Goal: Task Accomplishment & Management: Manage account settings

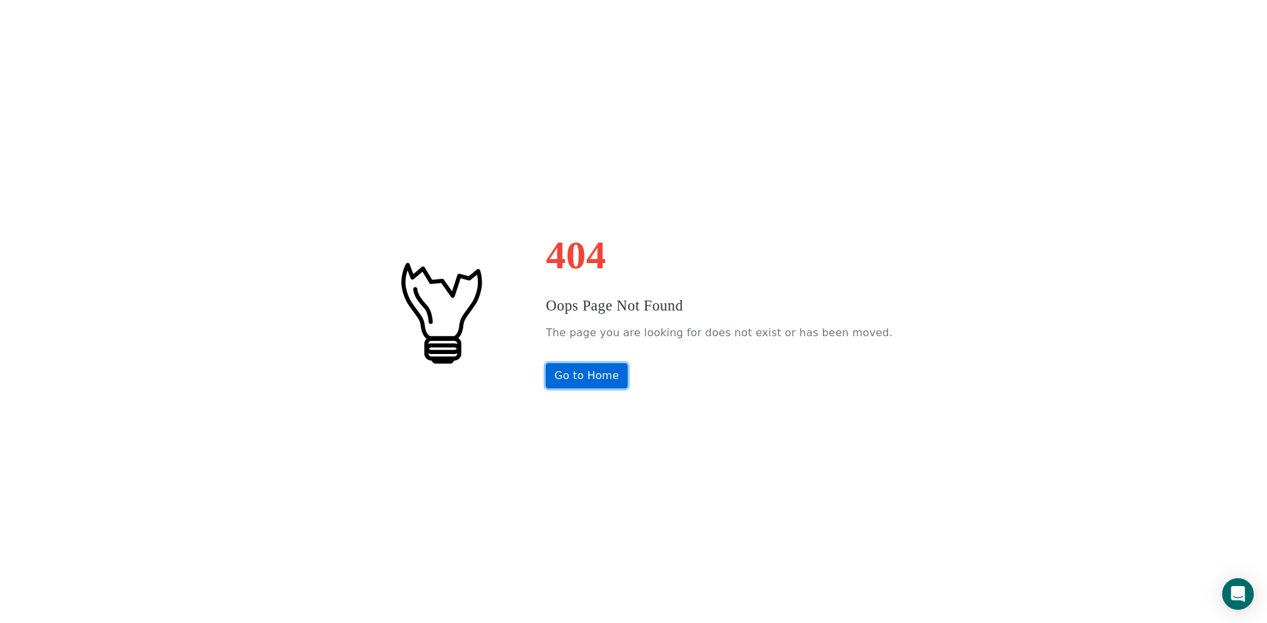
click at [622, 371] on link "Go to Home" at bounding box center [587, 375] width 82 height 25
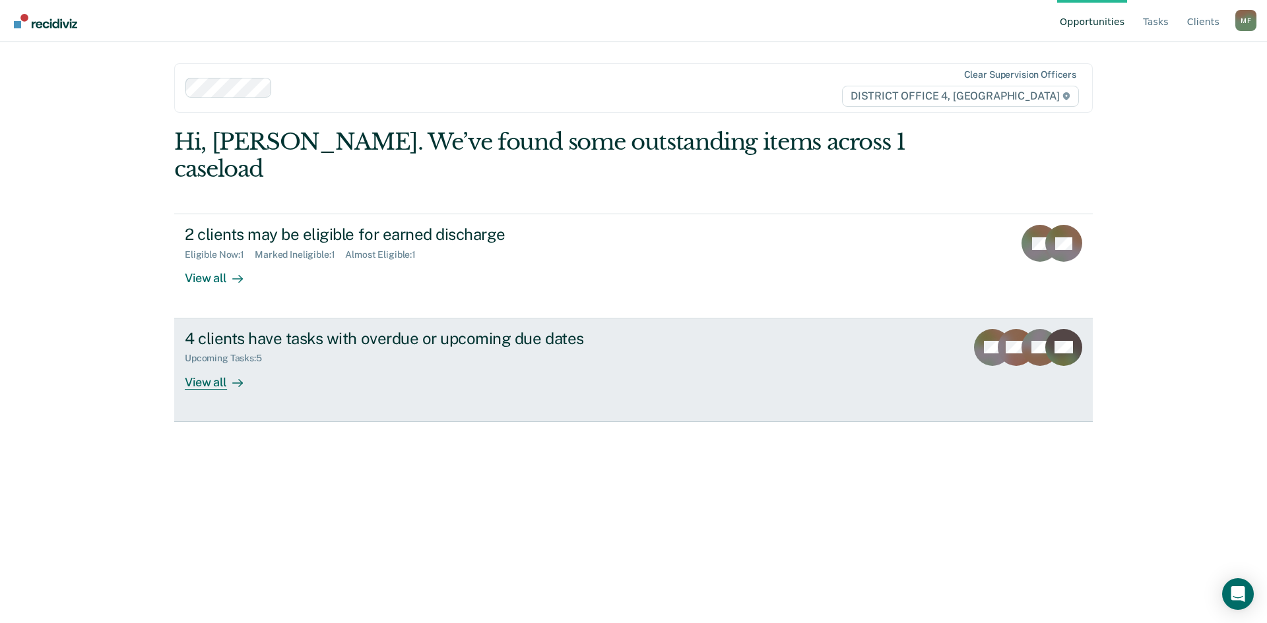
click at [352, 329] on div "4 clients have tasks with overdue or upcoming due dates" at bounding box center [416, 338] width 463 height 19
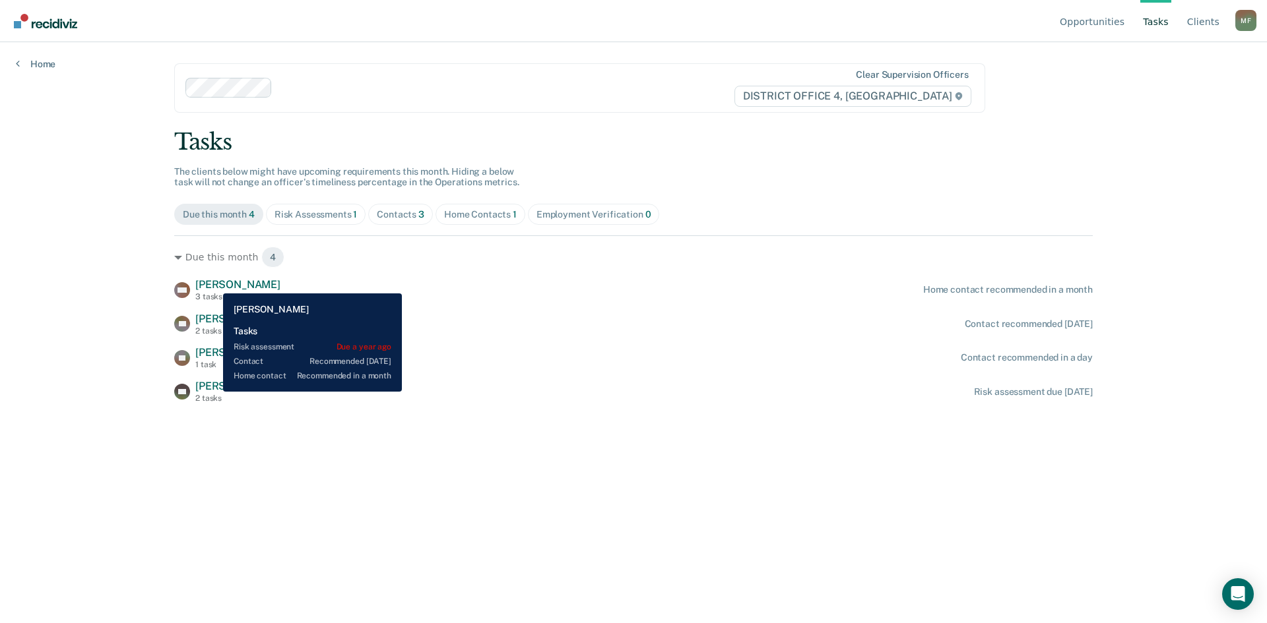
click at [213, 284] on span "William Nesom" at bounding box center [237, 284] width 85 height 13
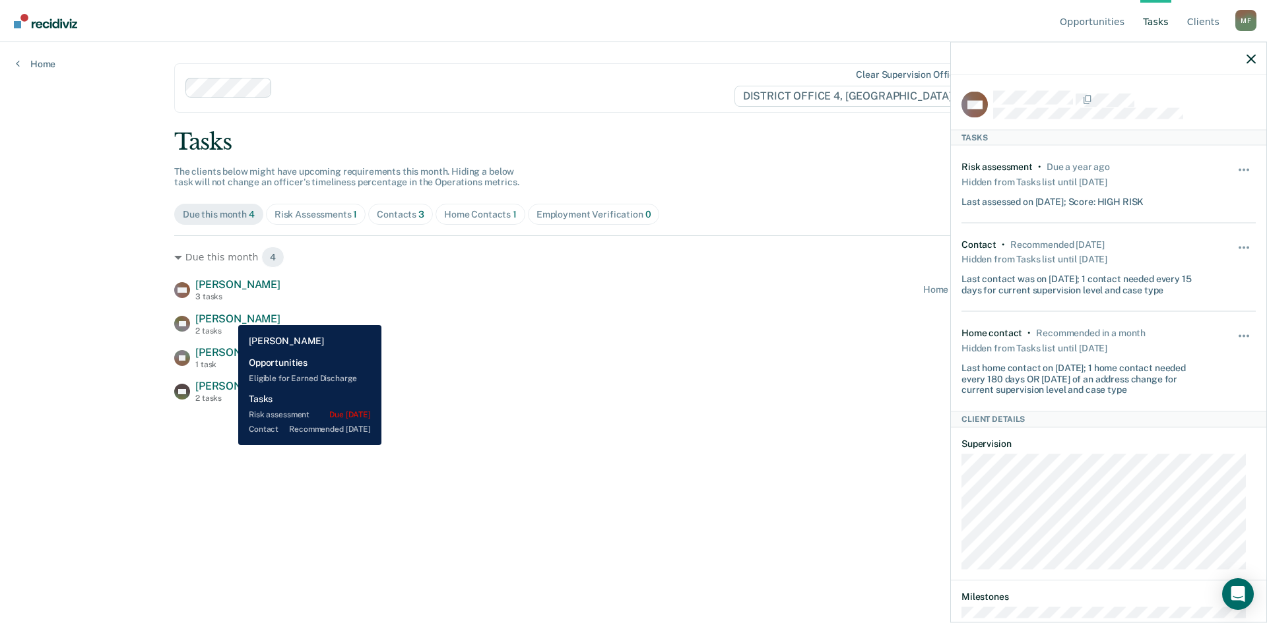
click at [229, 315] on span "Bowen Riley" at bounding box center [237, 319] width 85 height 13
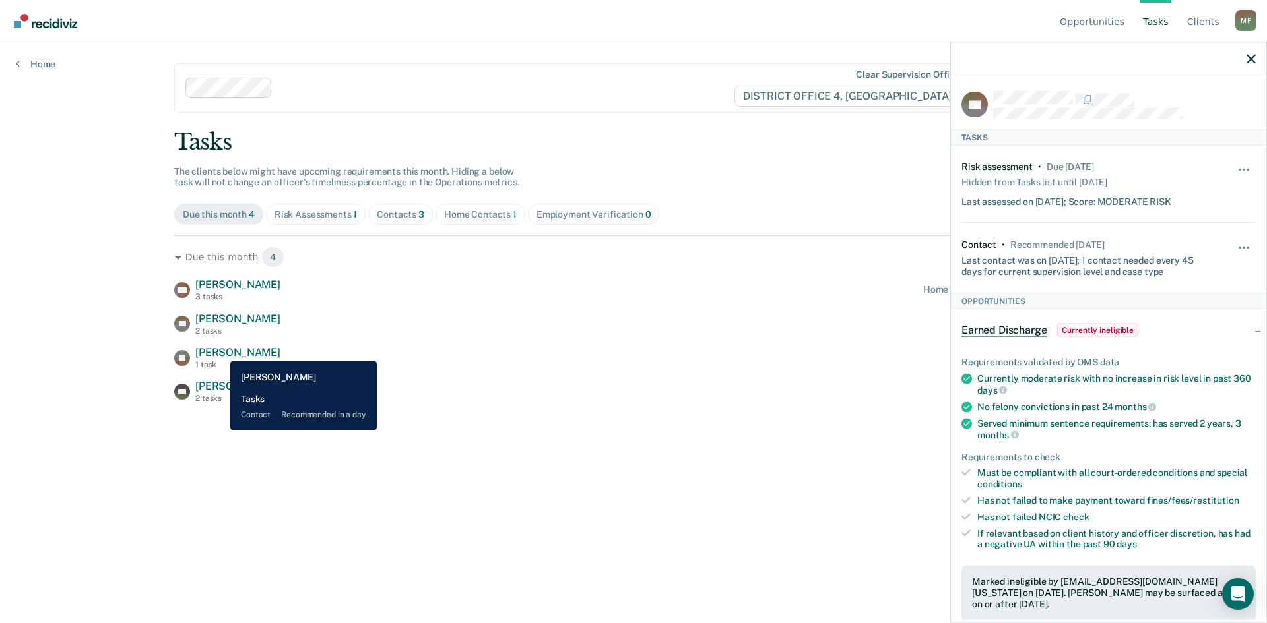
click at [220, 352] on span "Braxten Borglund" at bounding box center [237, 352] width 85 height 13
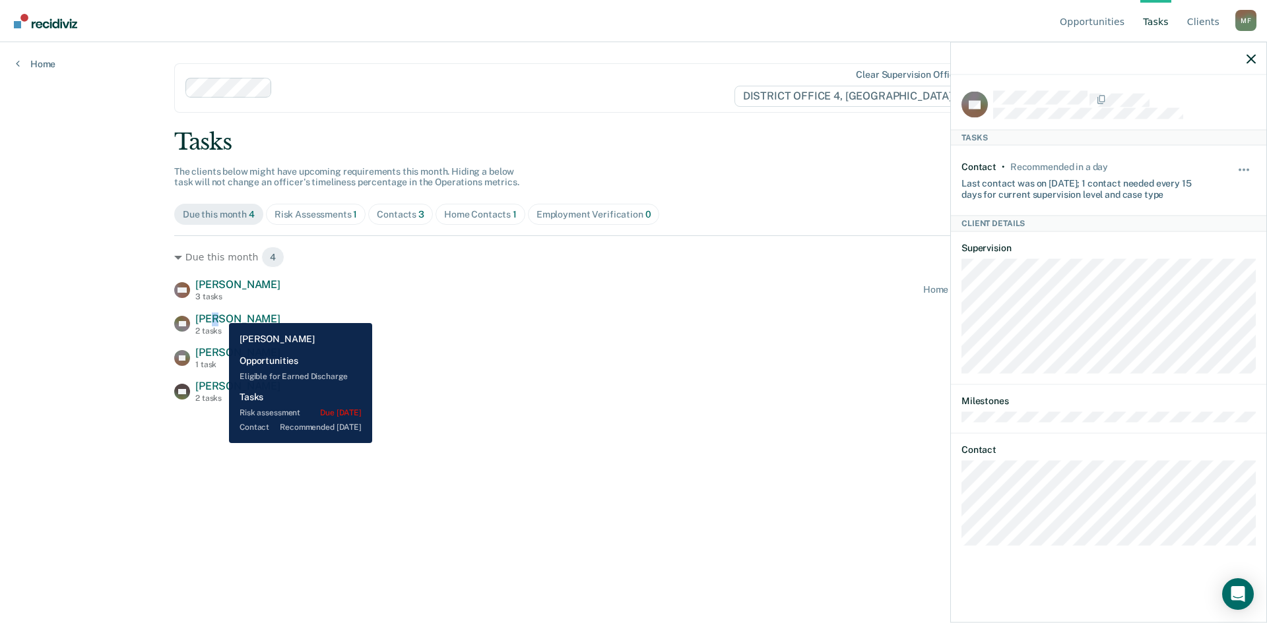
click at [221, 313] on span "Bowen Riley" at bounding box center [237, 319] width 85 height 13
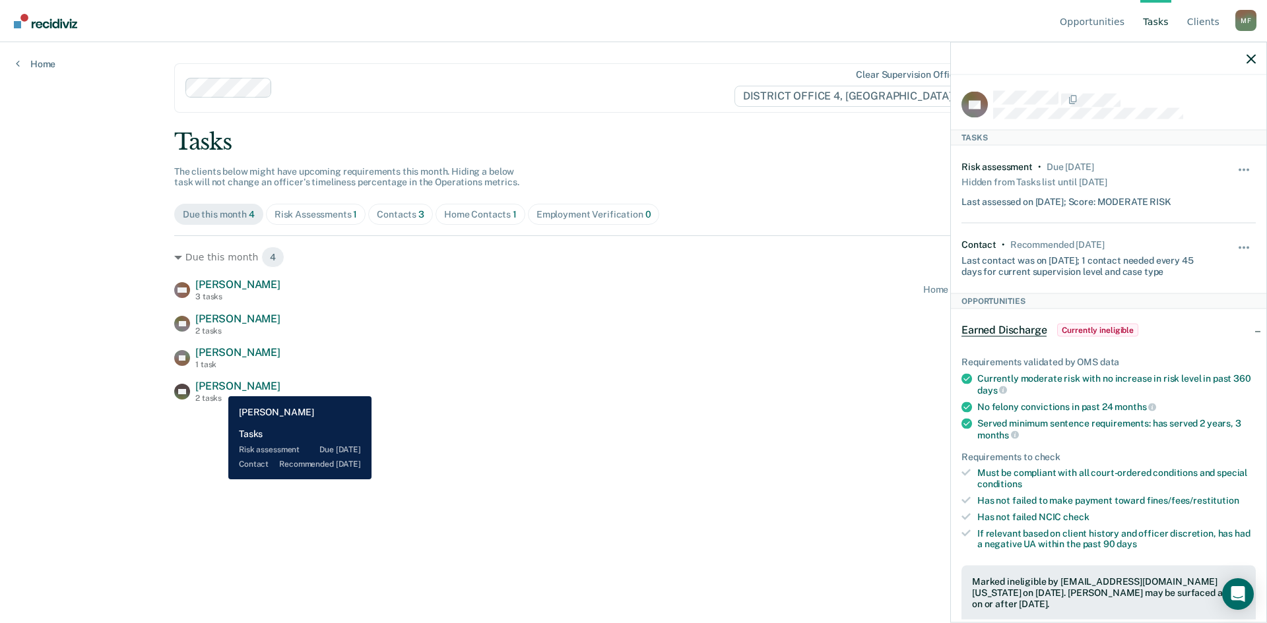
click at [218, 387] on span "Kirk Hill" at bounding box center [237, 386] width 85 height 13
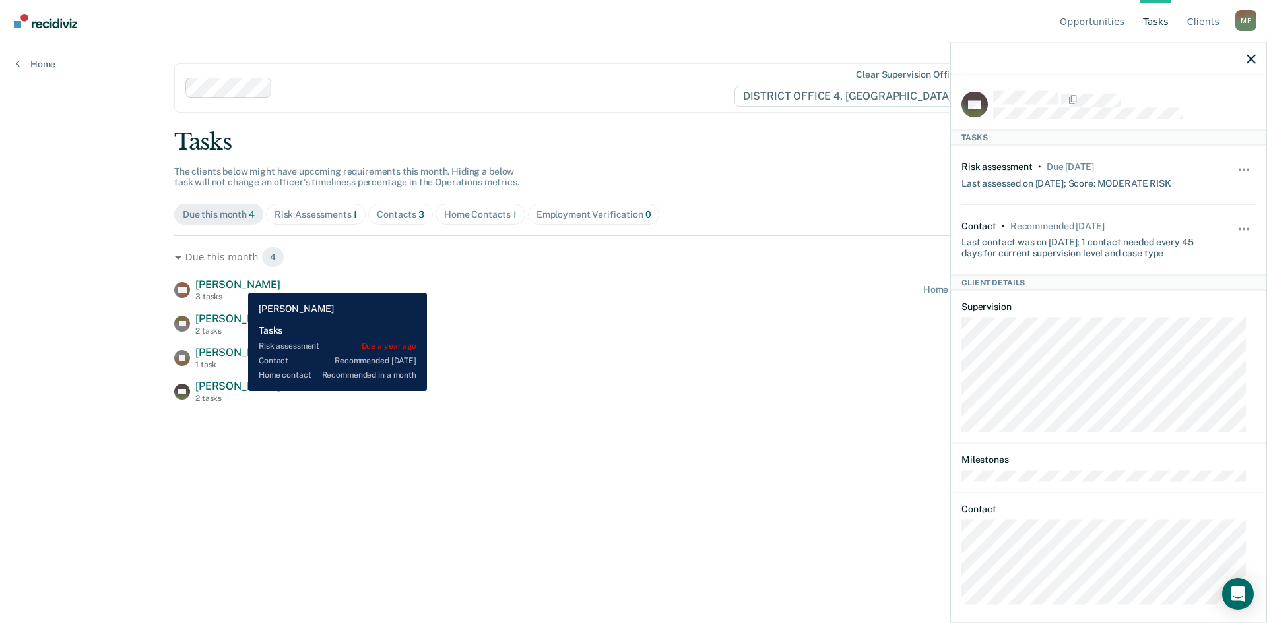
click at [238, 283] on span "William Nesom" at bounding box center [237, 284] width 85 height 13
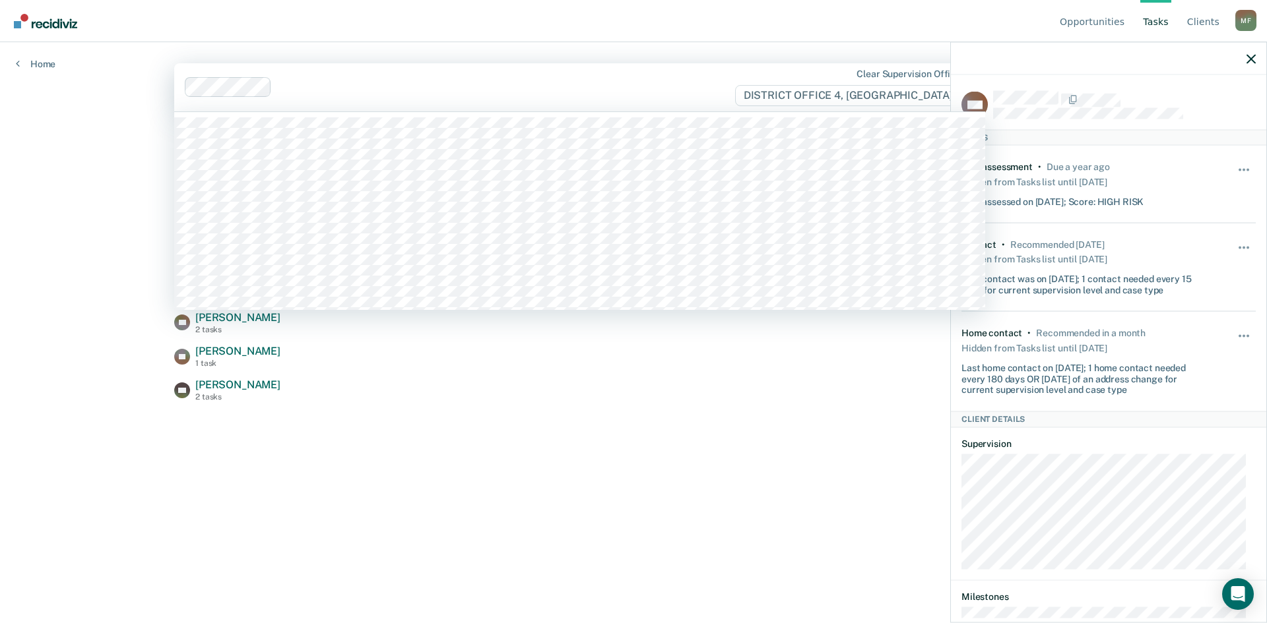
click at [617, 101] on div "Clear supervision officers DISTRICT OFFICE 4, BOISE" at bounding box center [579, 87] width 811 height 48
click at [41, 182] on div "Opportunities Tasks Client s Moran, Felipe M F Profile How it works Log Out Hom…" at bounding box center [633, 311] width 1267 height 623
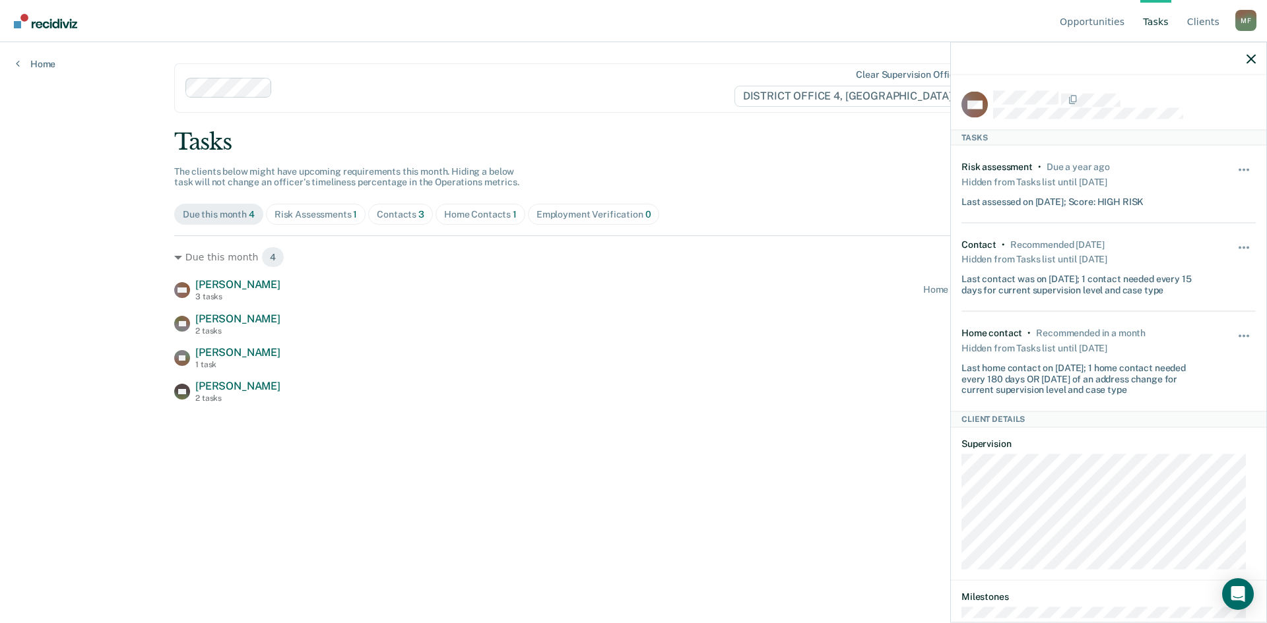
click at [48, 185] on div "Opportunities Tasks Client s Moran, Felipe M F Profile How it works Log Out Hom…" at bounding box center [633, 311] width 1267 height 623
click at [1247, 65] on div at bounding box center [1108, 58] width 315 height 33
click at [1253, 57] on icon "button" at bounding box center [1250, 58] width 9 height 9
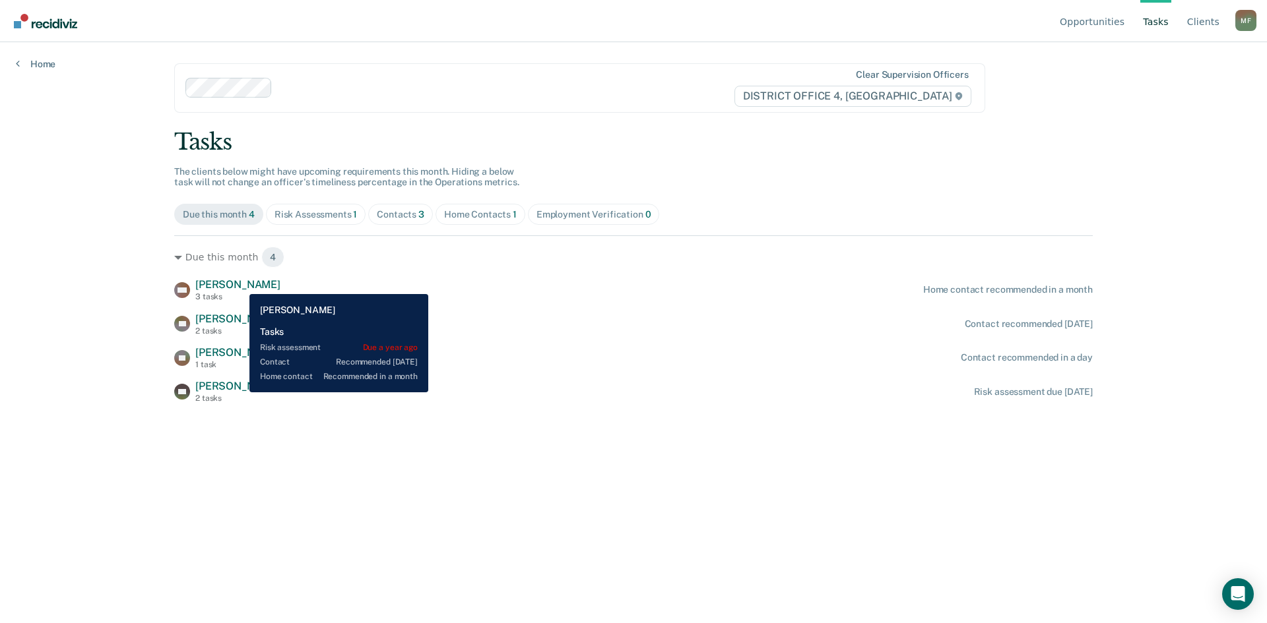
click at [244, 284] on span "William Nesom" at bounding box center [237, 284] width 85 height 13
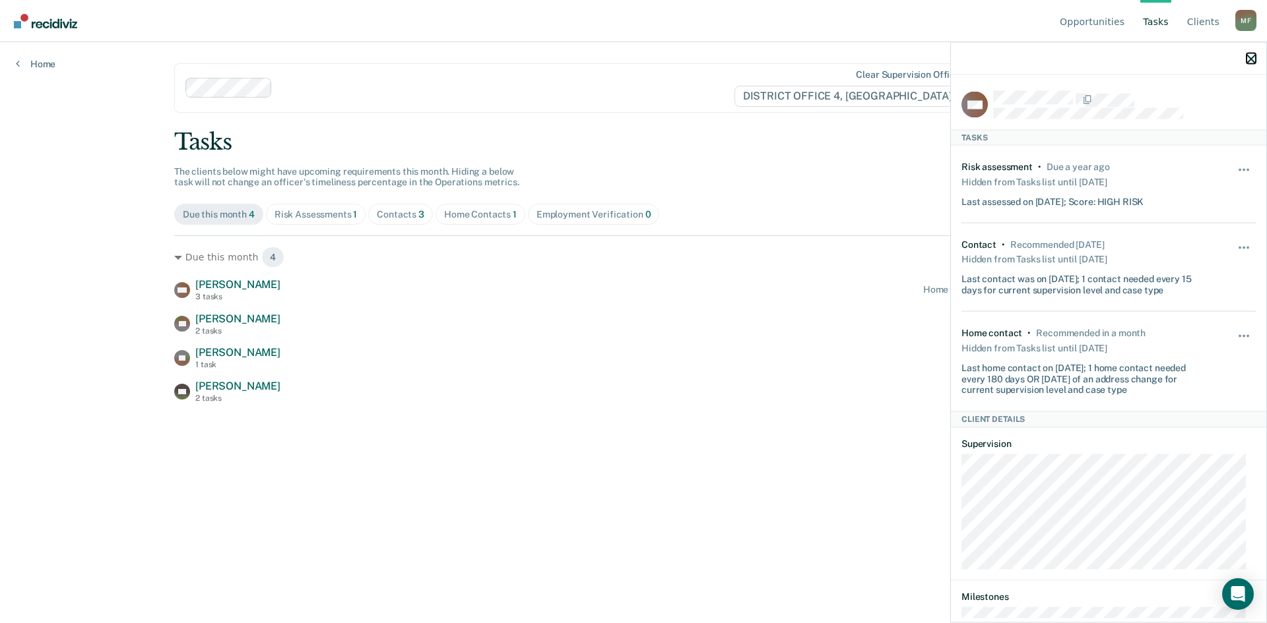
click at [1252, 62] on icon "button" at bounding box center [1250, 58] width 9 height 9
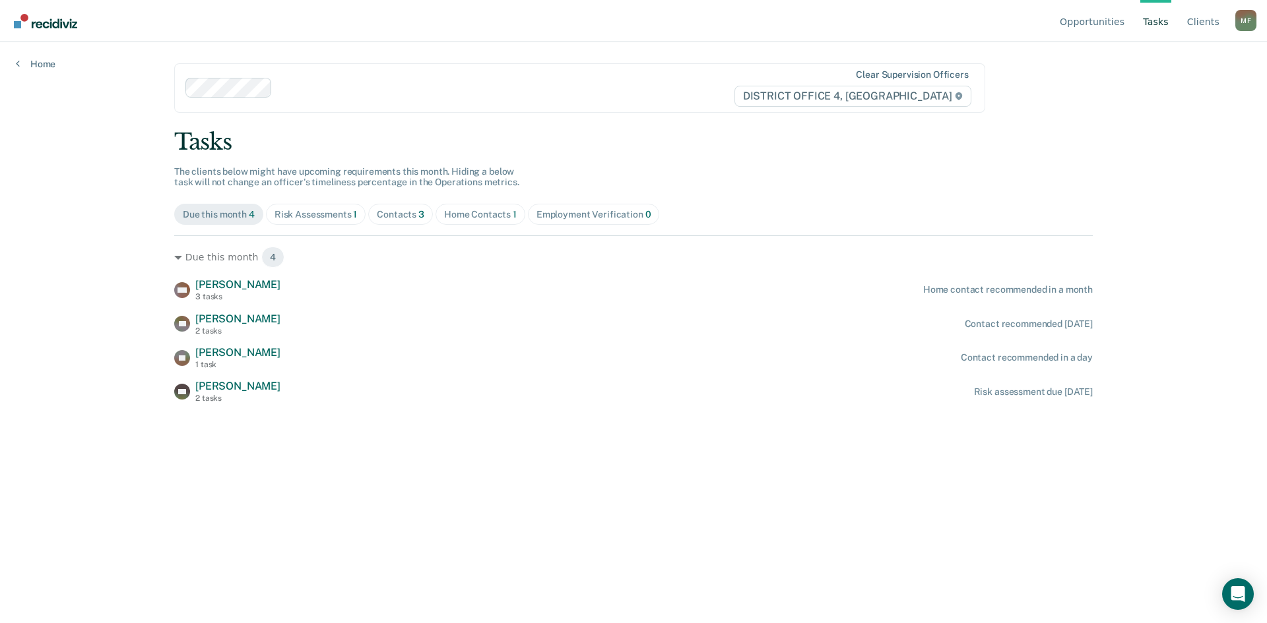
click at [51, 280] on div "Opportunities Tasks Client s Moran, Felipe M F Profile How it works Log Out Hom…" at bounding box center [633, 311] width 1267 height 623
click at [31, 230] on div "Opportunities Tasks Client s Moran, Felipe M F Profile How it works Log Out Hom…" at bounding box center [633, 311] width 1267 height 623
